Goal: Task Accomplishment & Management: Use online tool/utility

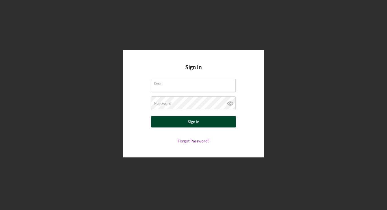
type input "[EMAIL_ADDRESS][DOMAIN_NAME]"
click at [204, 123] on button "Sign In" at bounding box center [193, 121] width 85 height 11
